Goal: Information Seeking & Learning: Learn about a topic

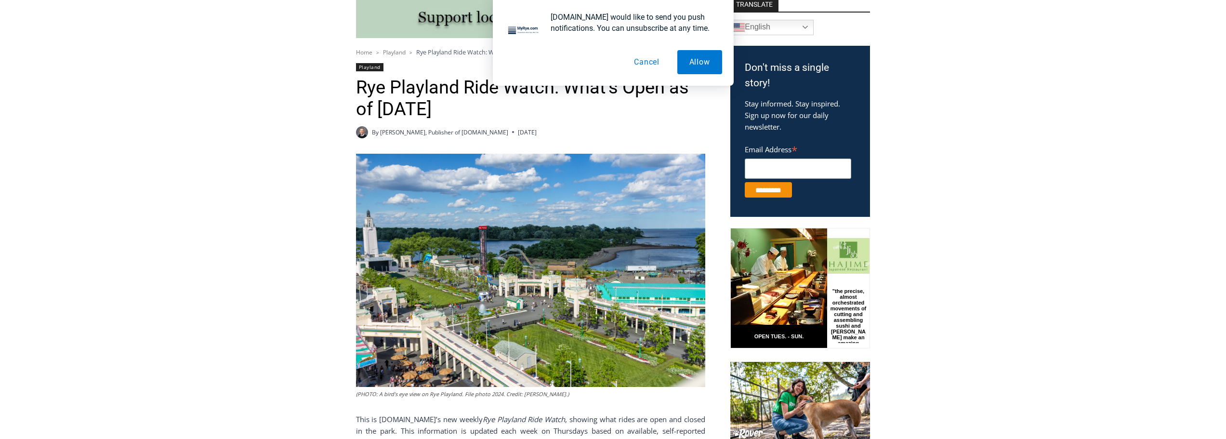
scroll to position [289, 0]
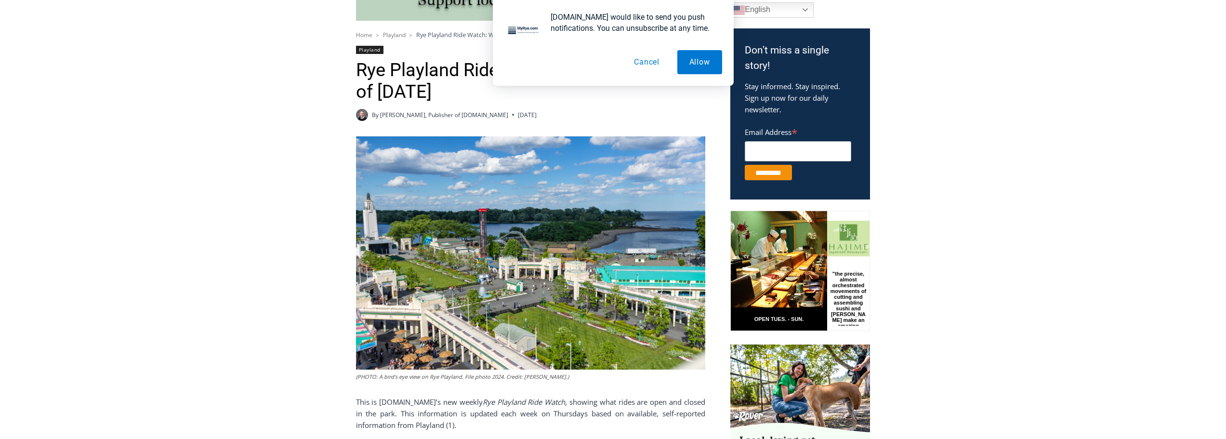
click at [644, 63] on button "Cancel" at bounding box center [647, 62] width 50 height 24
